Goal: Task Accomplishment & Management: Manage account settings

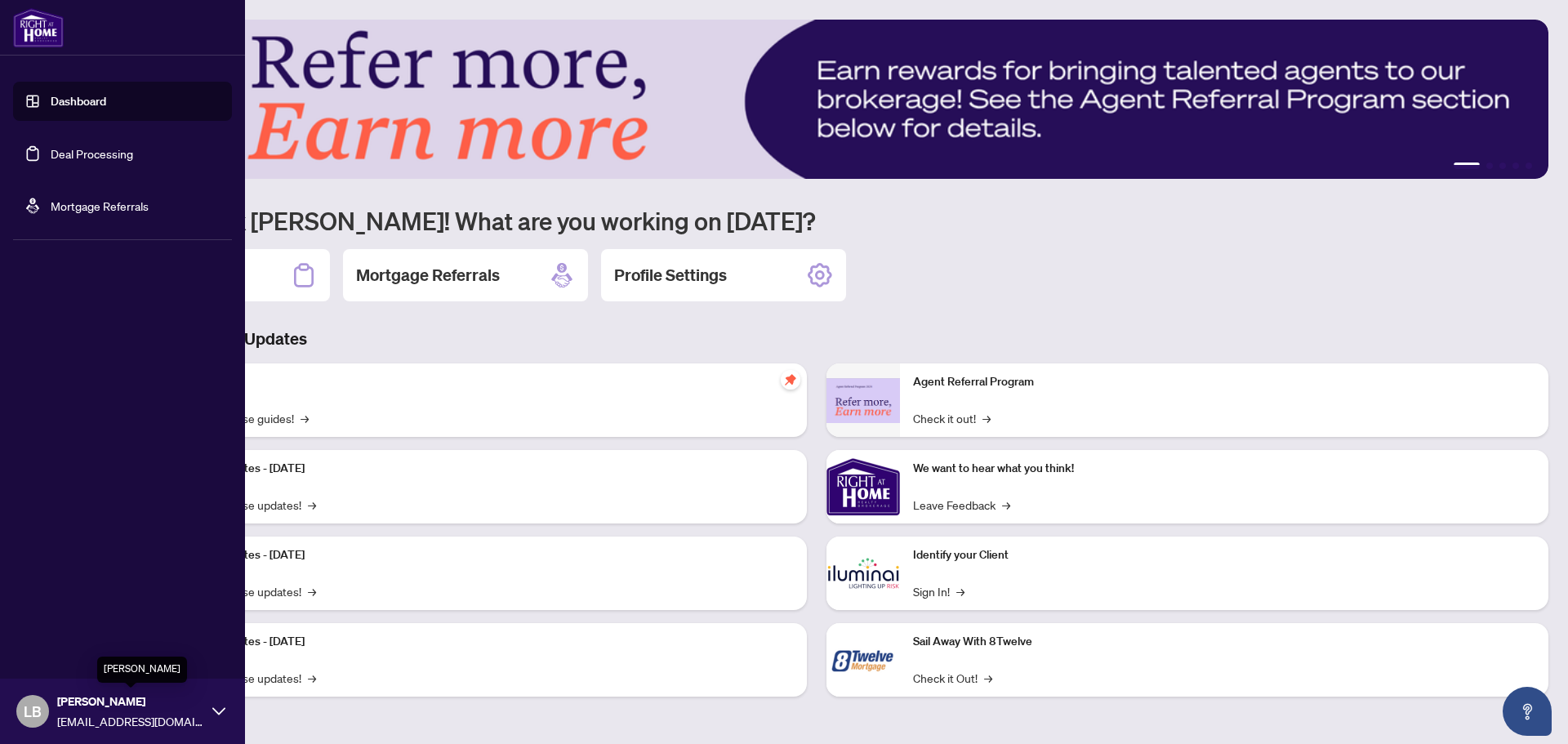
click at [89, 707] on span "[PERSON_NAME]" at bounding box center [131, 701] width 147 height 18
click at [75, 604] on span "Logout" at bounding box center [65, 614] width 37 height 27
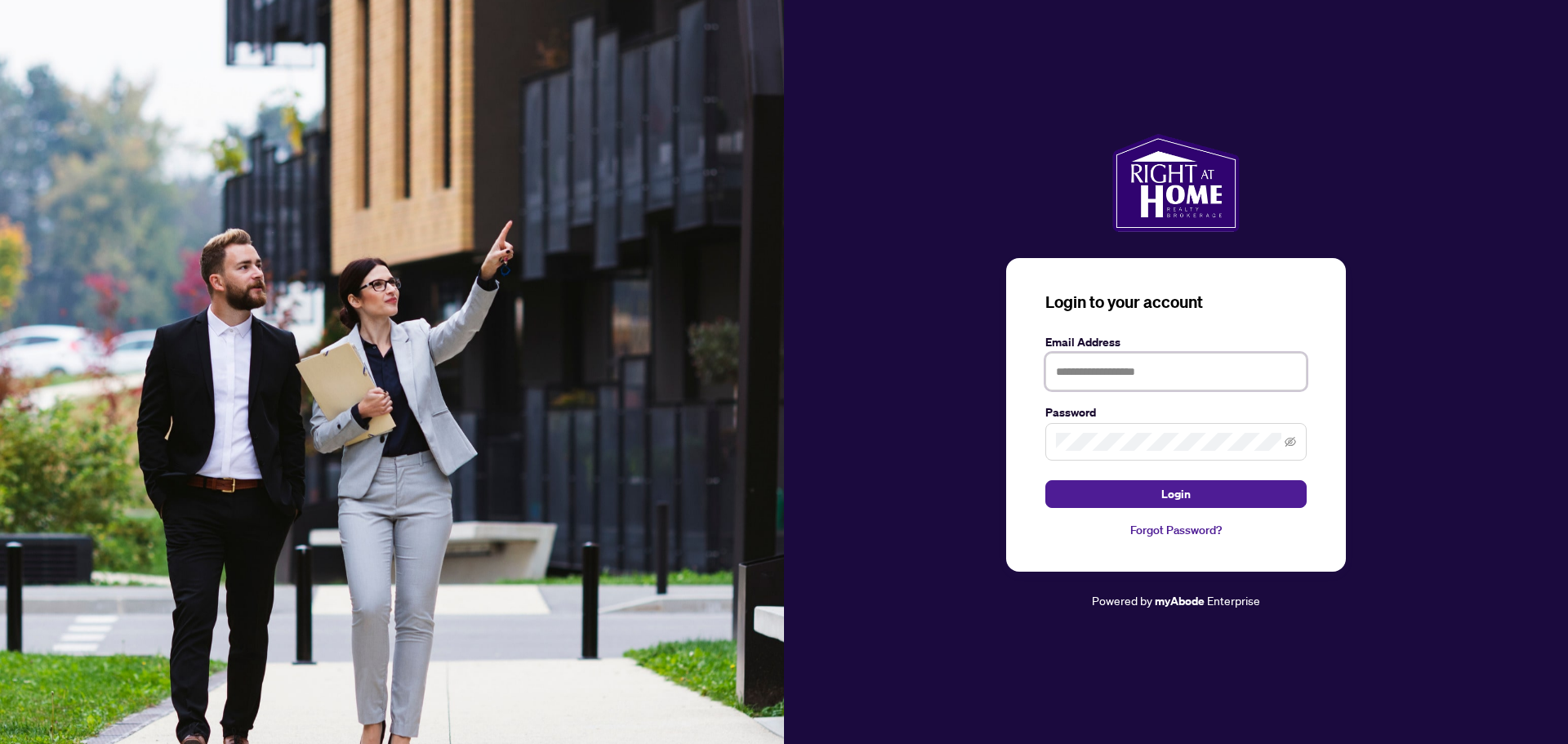
click at [1124, 364] on input "text" at bounding box center [1176, 372] width 261 height 38
click at [1291, 372] on keeper-lock "Open Keeper Popup" at bounding box center [1287, 372] width 20 height 20
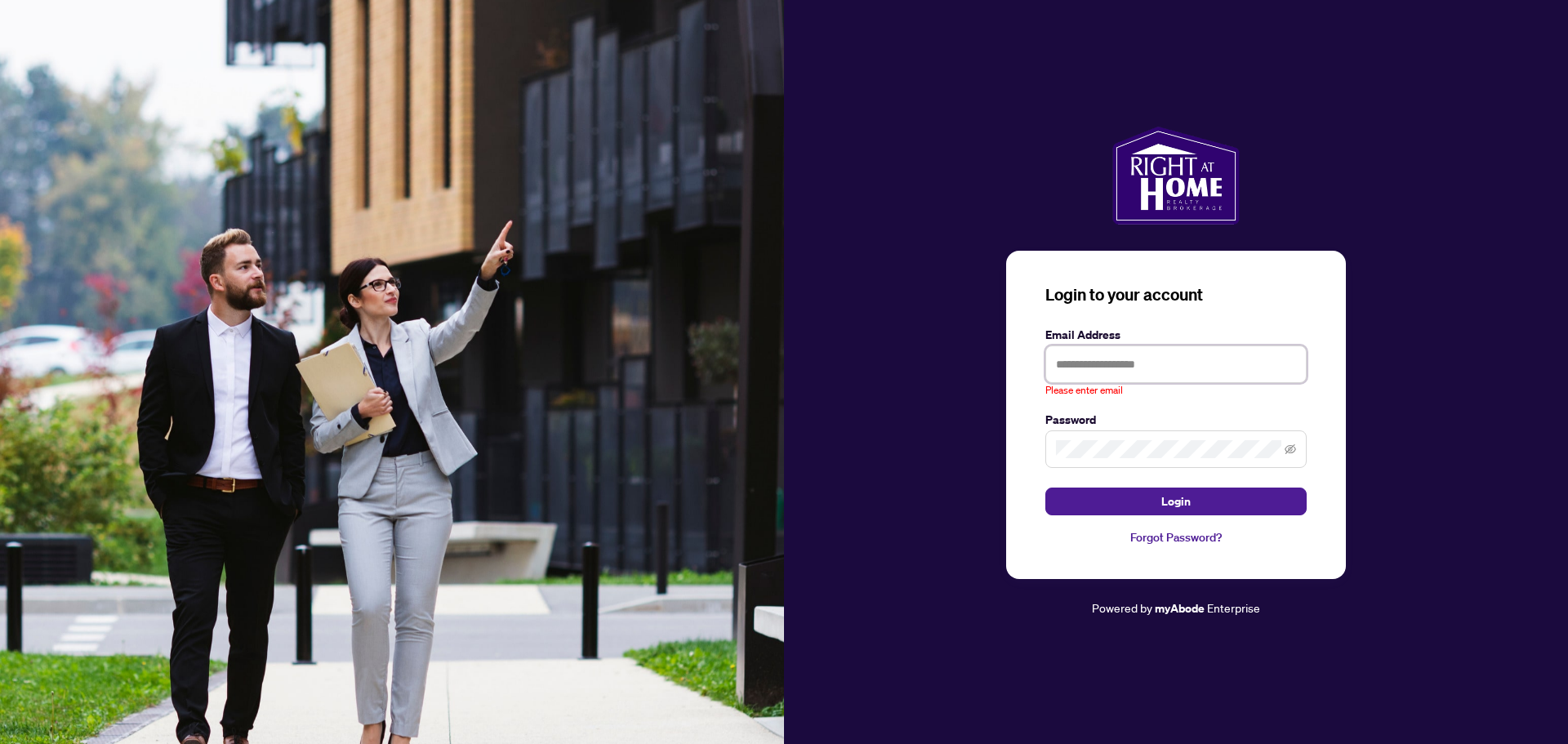
type input "**********"
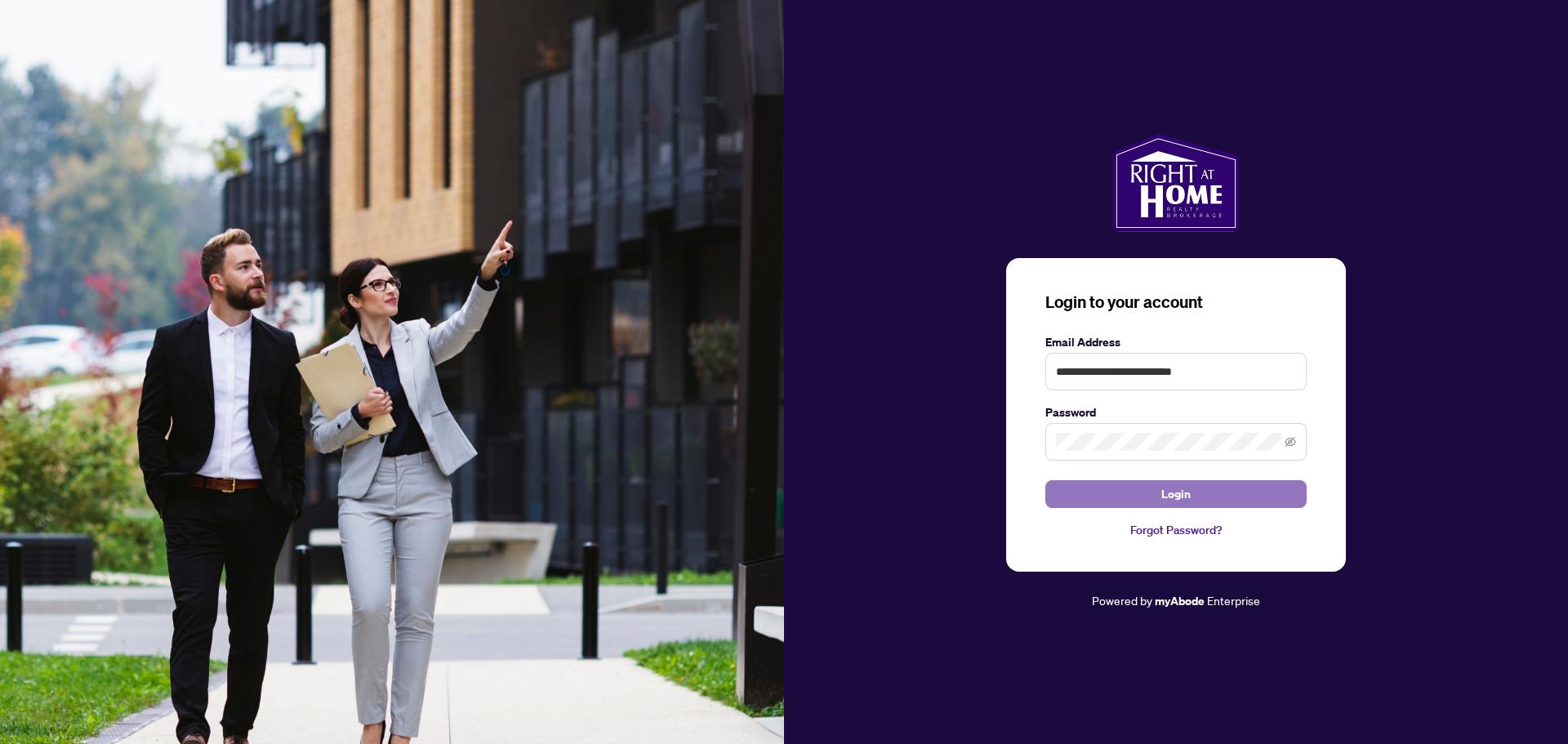
click at [1155, 496] on button "Login" at bounding box center [1176, 494] width 261 height 27
